Goal: Task Accomplishment & Management: Manage account settings

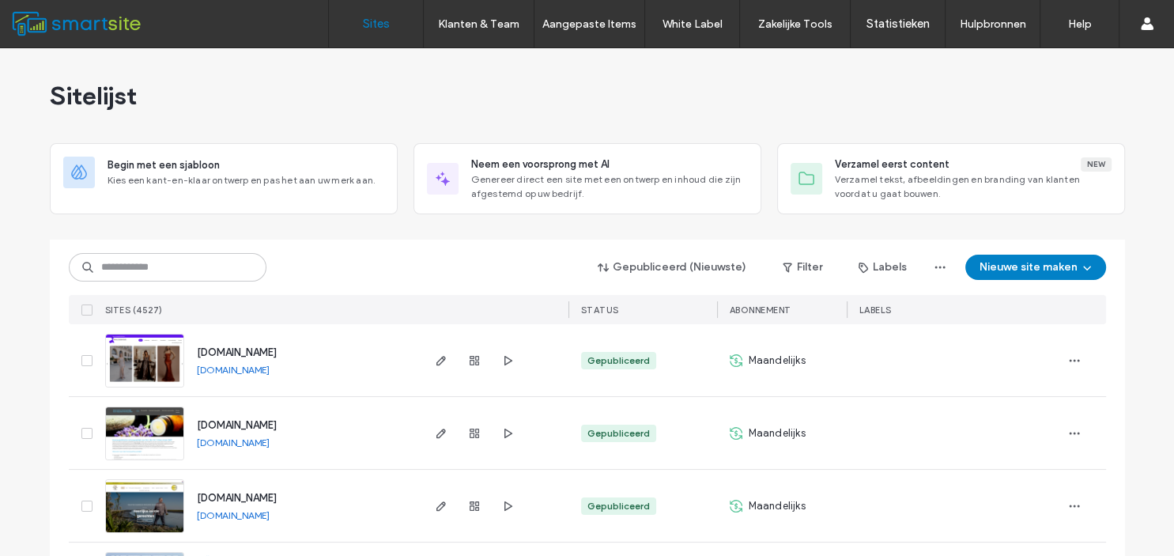
scroll to position [4826, 0]
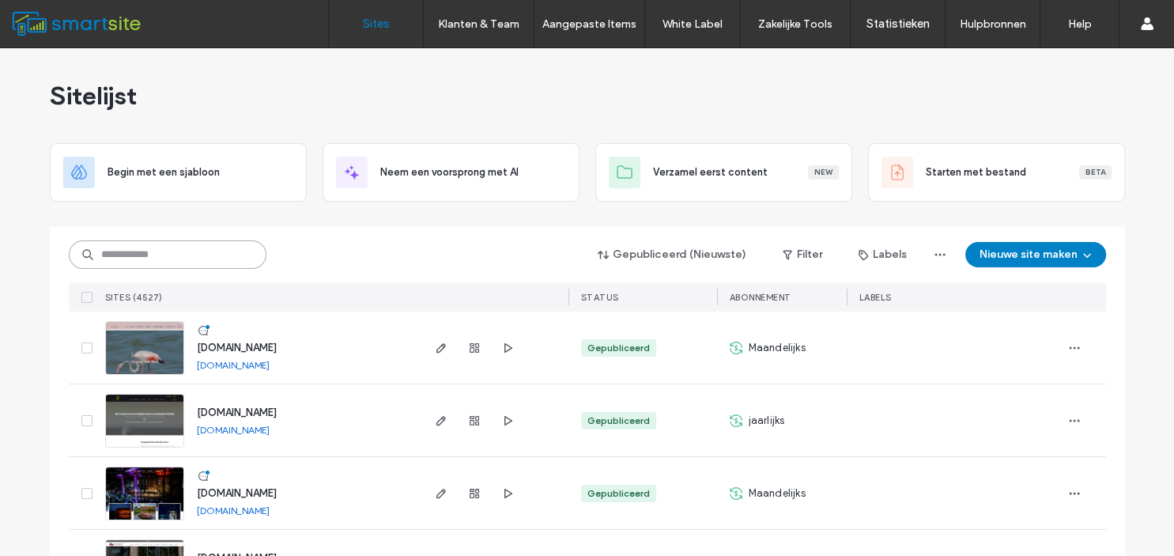
click at [206, 257] on input at bounding box center [168, 254] width 198 height 28
type input "*******"
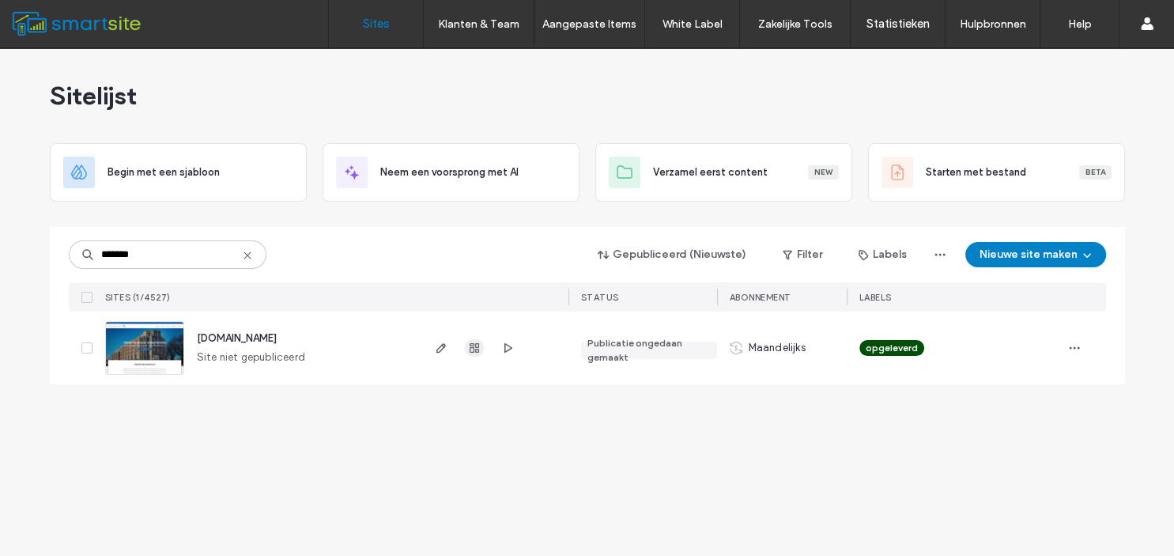
click at [470, 343] on icon "button" at bounding box center [474, 348] width 13 height 13
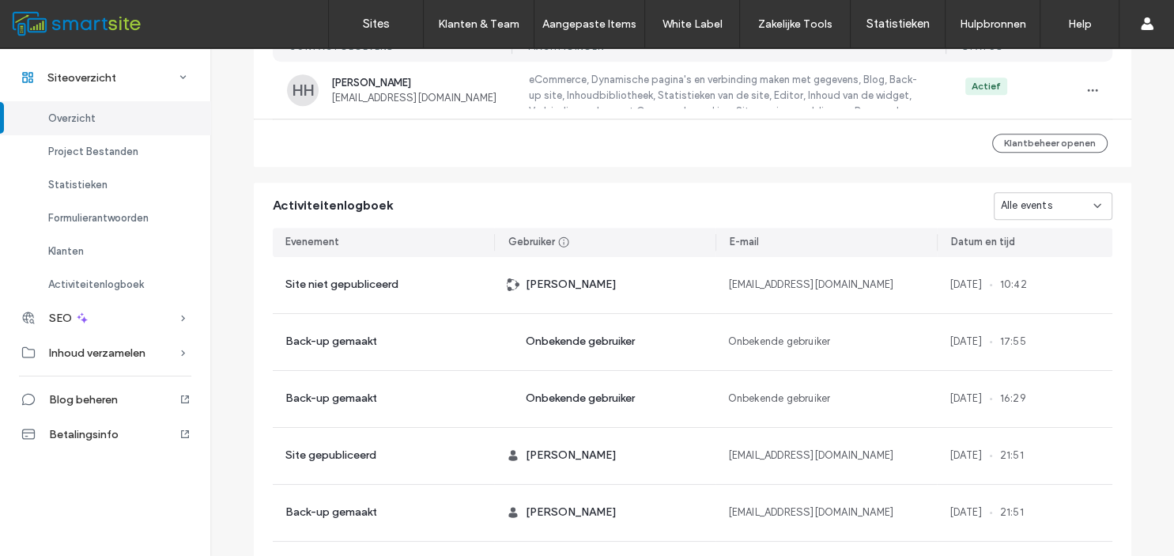
scroll to position [1161, 0]
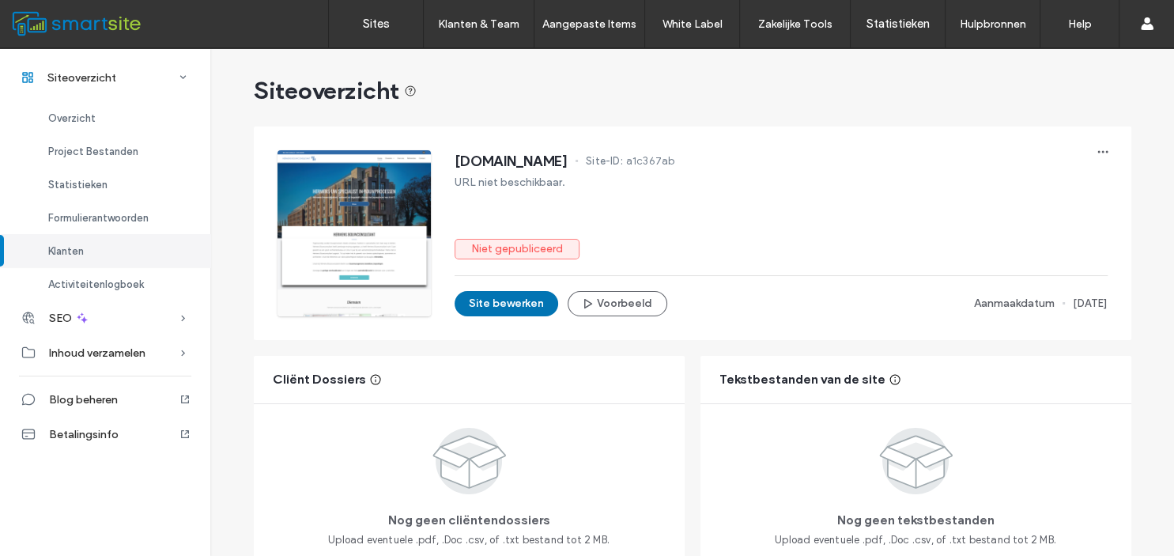
click at [521, 299] on button "Site bewerken" at bounding box center [507, 303] width 104 height 25
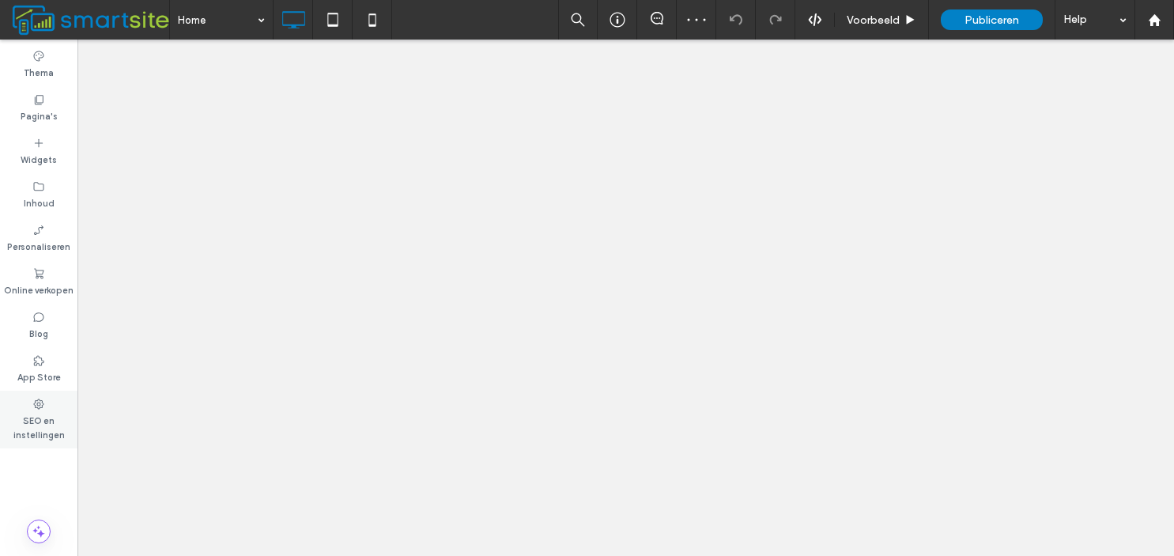
click at [45, 421] on label "SEO en instellingen" at bounding box center [38, 426] width 77 height 32
click at [35, 432] on label "SEO en instellingen" at bounding box center [38, 426] width 77 height 32
click at [36, 417] on label "SEO en instellingen" at bounding box center [38, 426] width 77 height 32
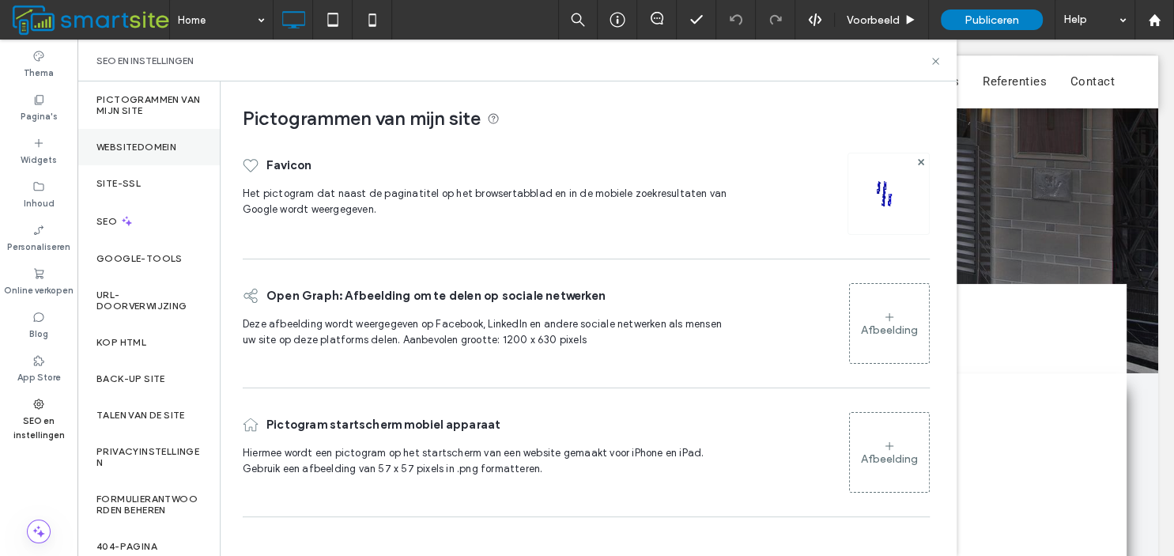
click at [155, 146] on label "Websitedomein" at bounding box center [136, 147] width 80 height 11
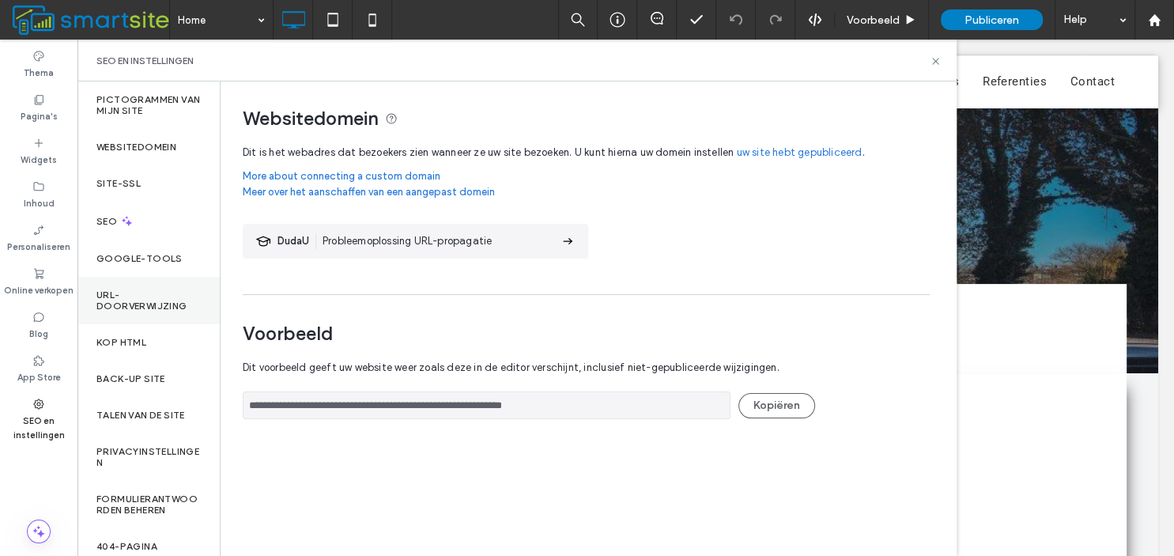
click at [122, 297] on label "URL-doorverwijzing" at bounding box center [148, 300] width 104 height 22
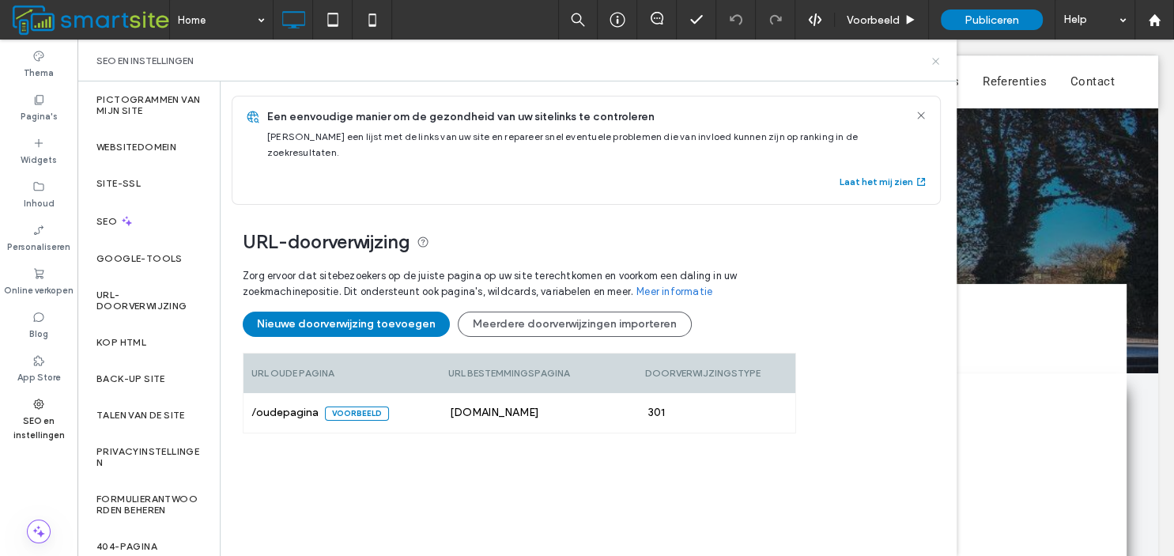
click at [935, 59] on use at bounding box center [935, 61] width 6 height 6
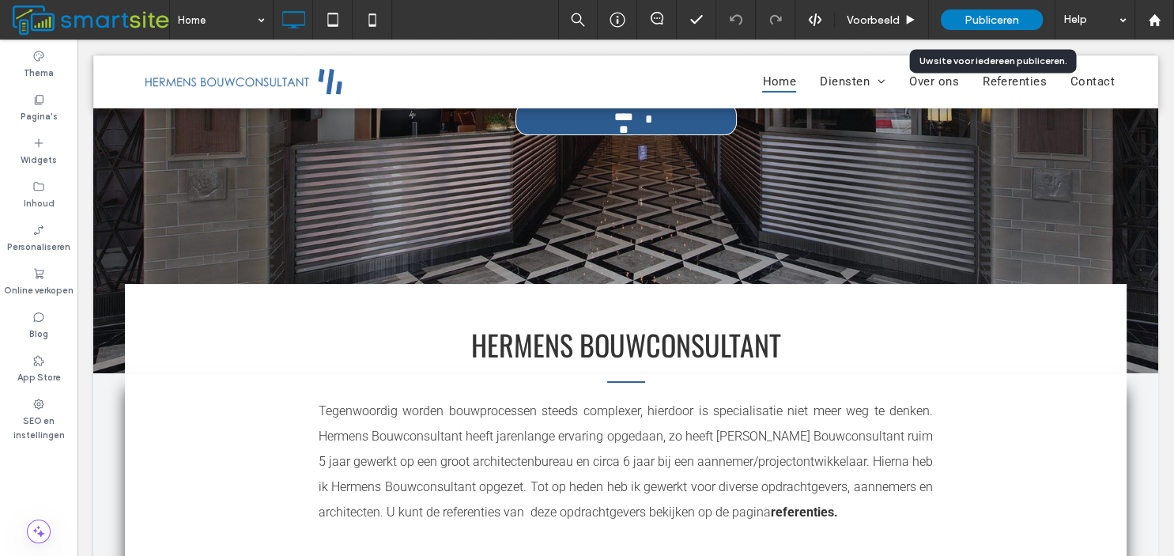
click at [999, 22] on span "Publiceren" at bounding box center [992, 19] width 55 height 13
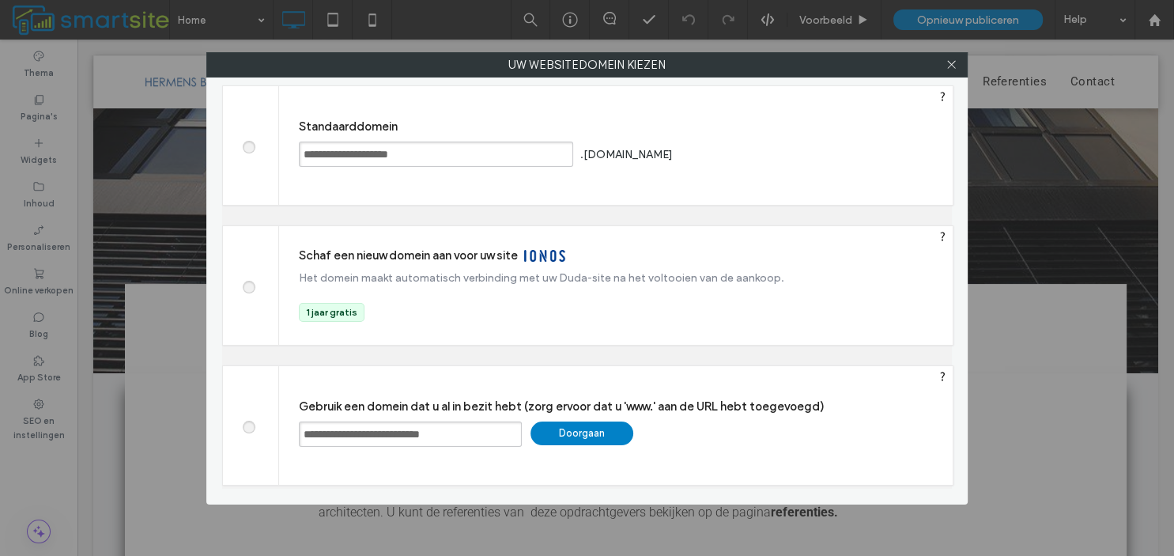
click at [595, 432] on div "Doorgaan" at bounding box center [582, 433] width 103 height 24
